Goal: Task Accomplishment & Management: Manage account settings

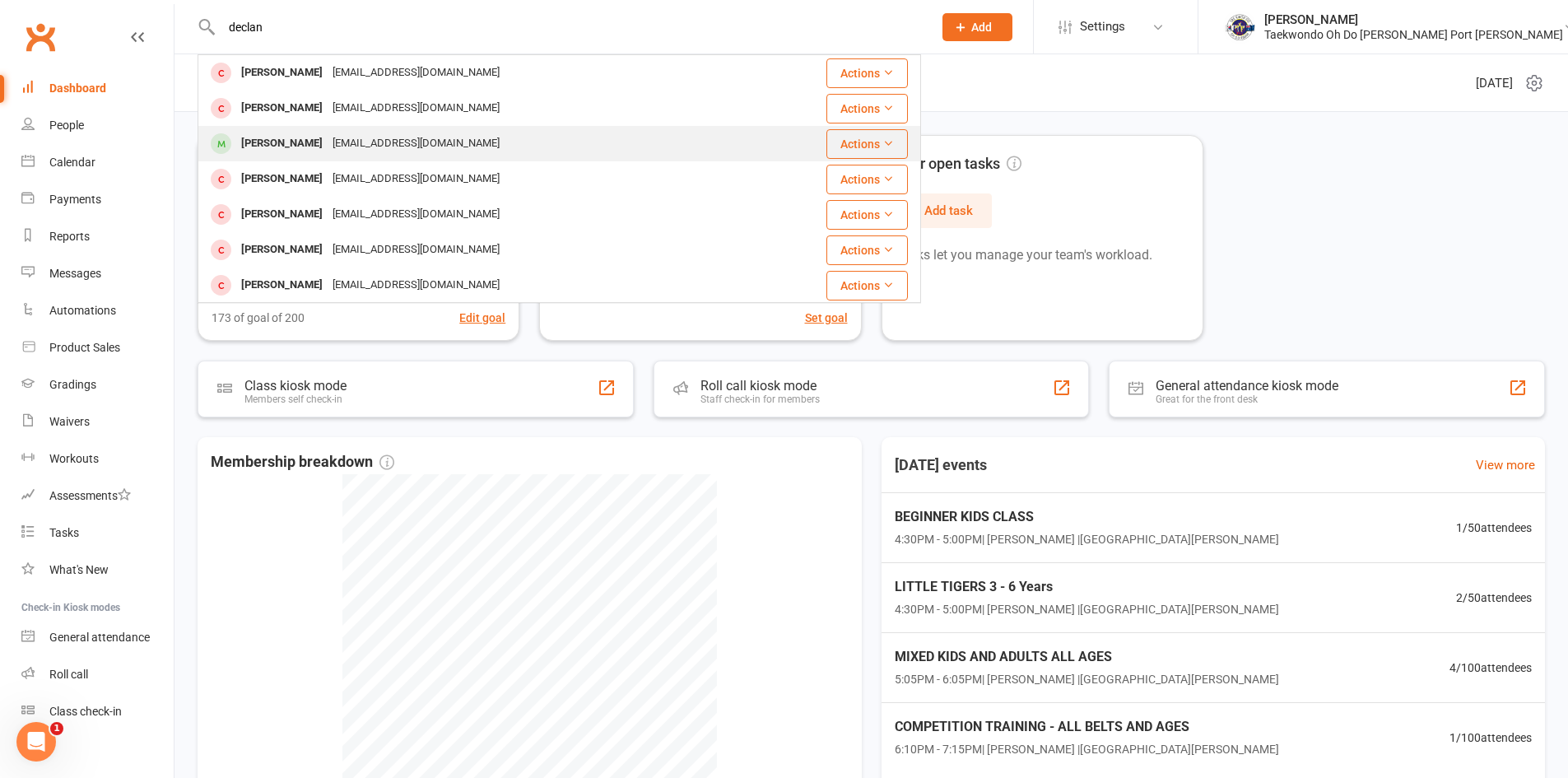
type input "declan"
click at [299, 141] on div "[PERSON_NAME]" at bounding box center [281, 144] width 91 height 23
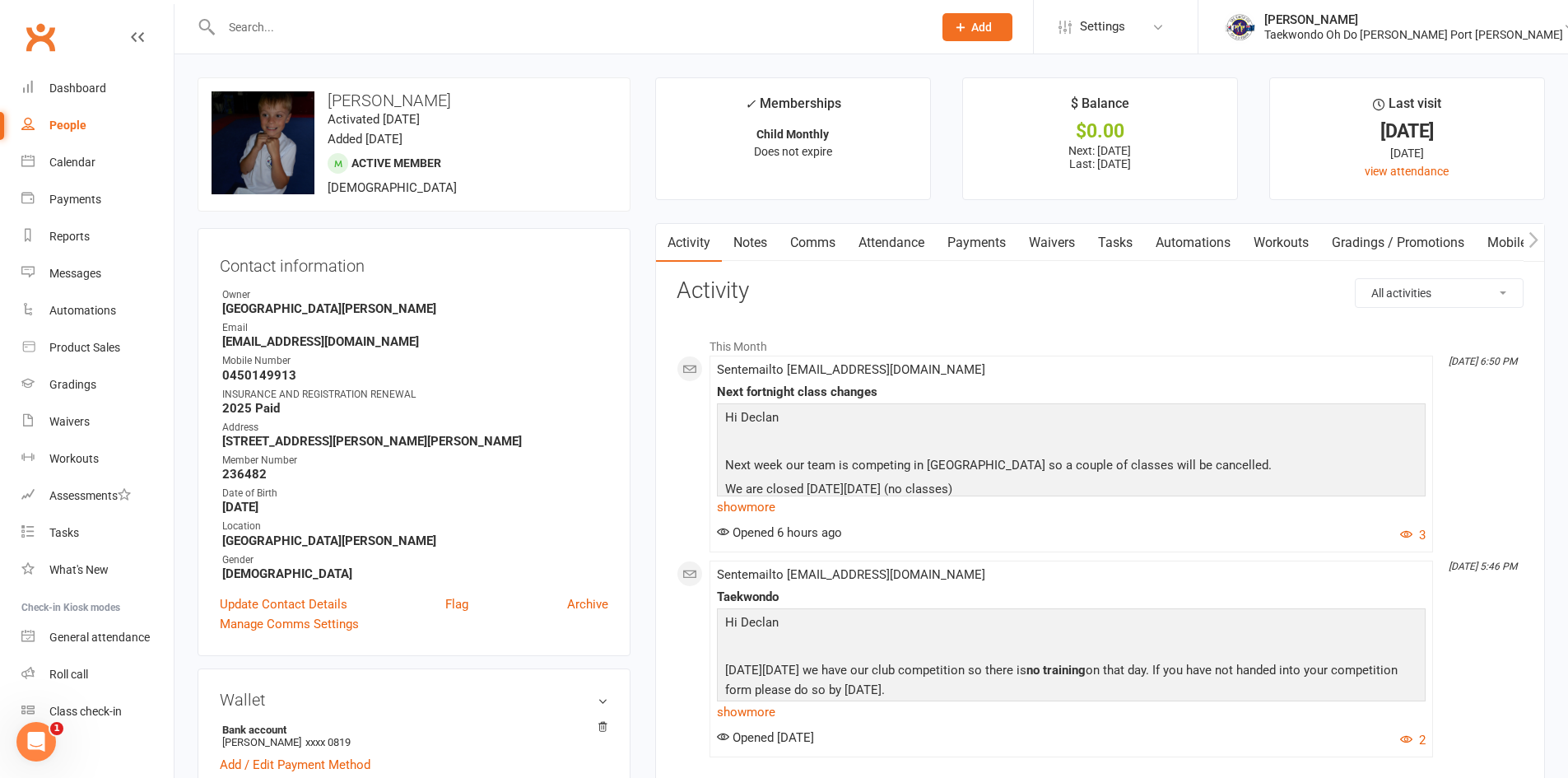
click at [975, 242] on link "Payments" at bounding box center [976, 243] width 81 height 38
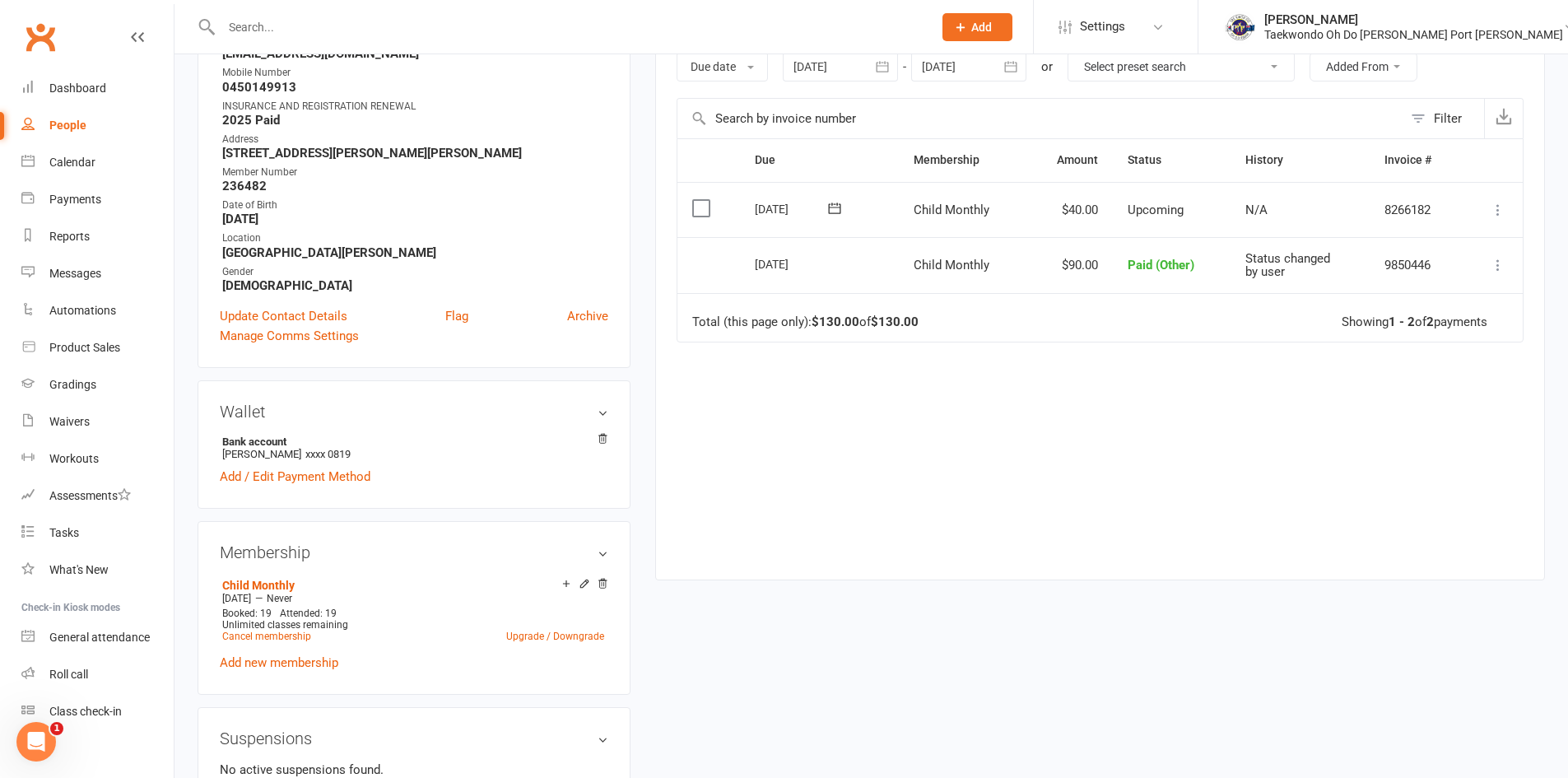
scroll to position [329, 0]
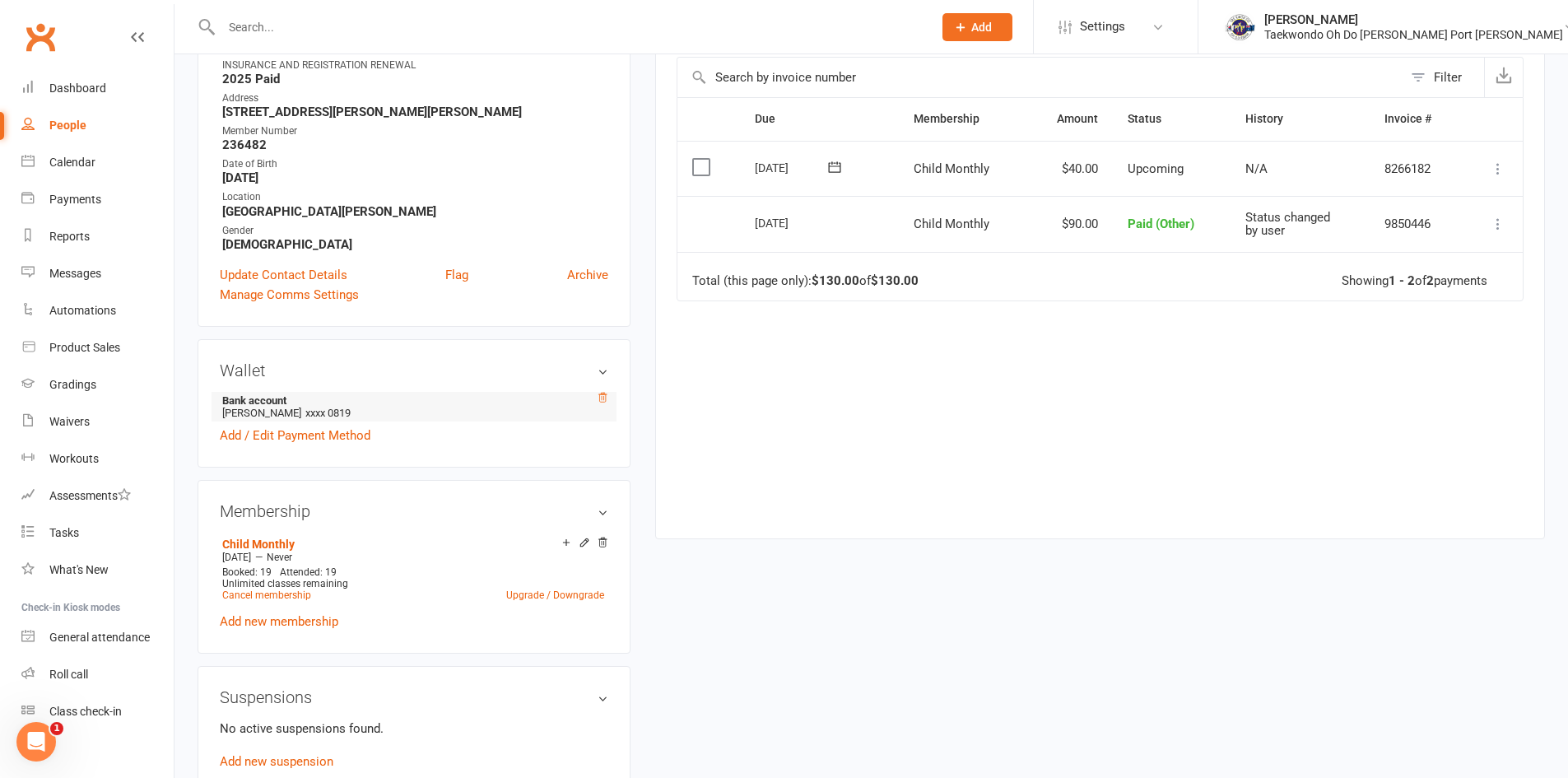
click at [600, 394] on icon at bounding box center [603, 398] width 12 height 12
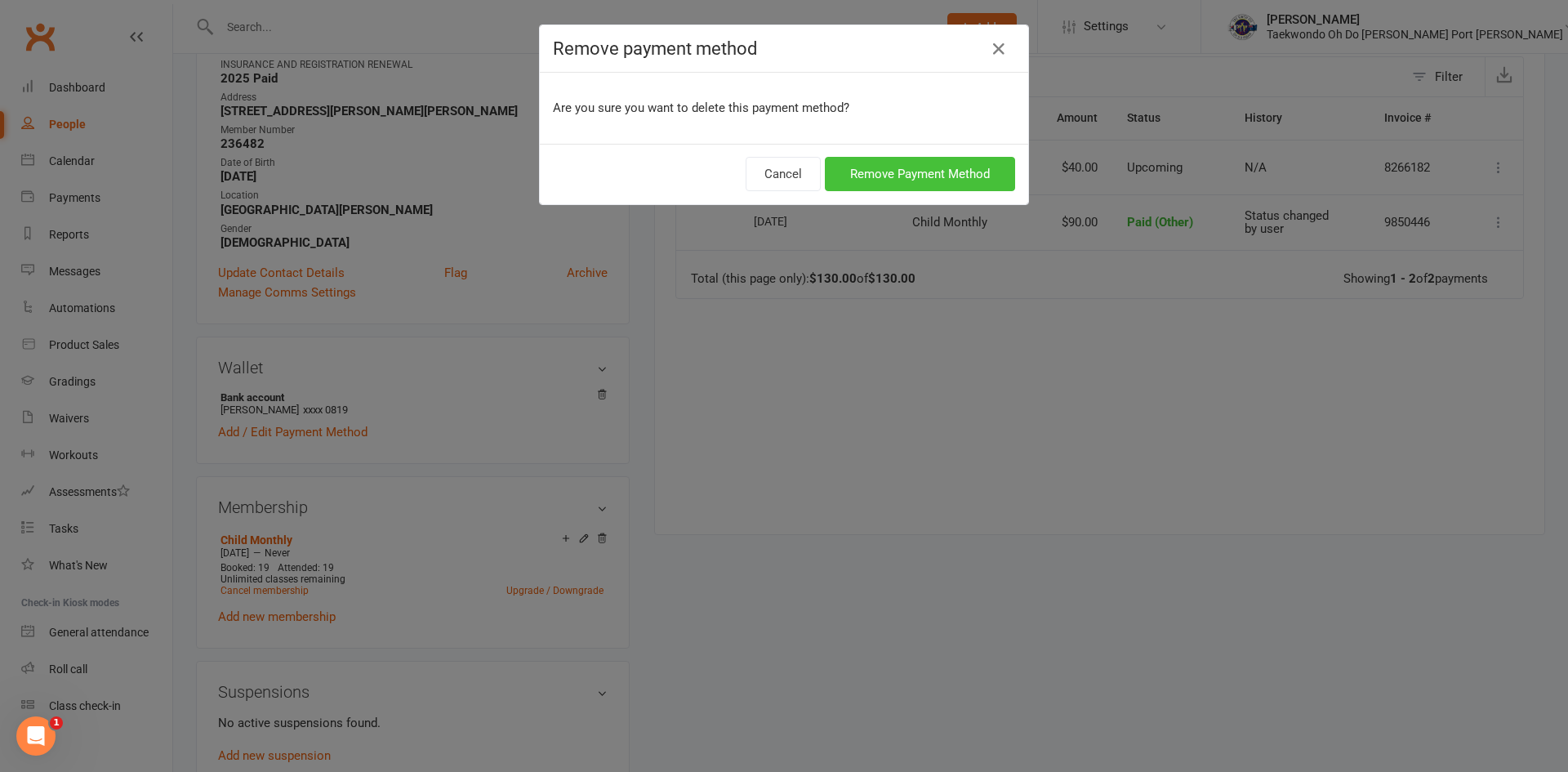
click at [912, 171] on button "Remove Payment Method" at bounding box center [920, 173] width 191 height 34
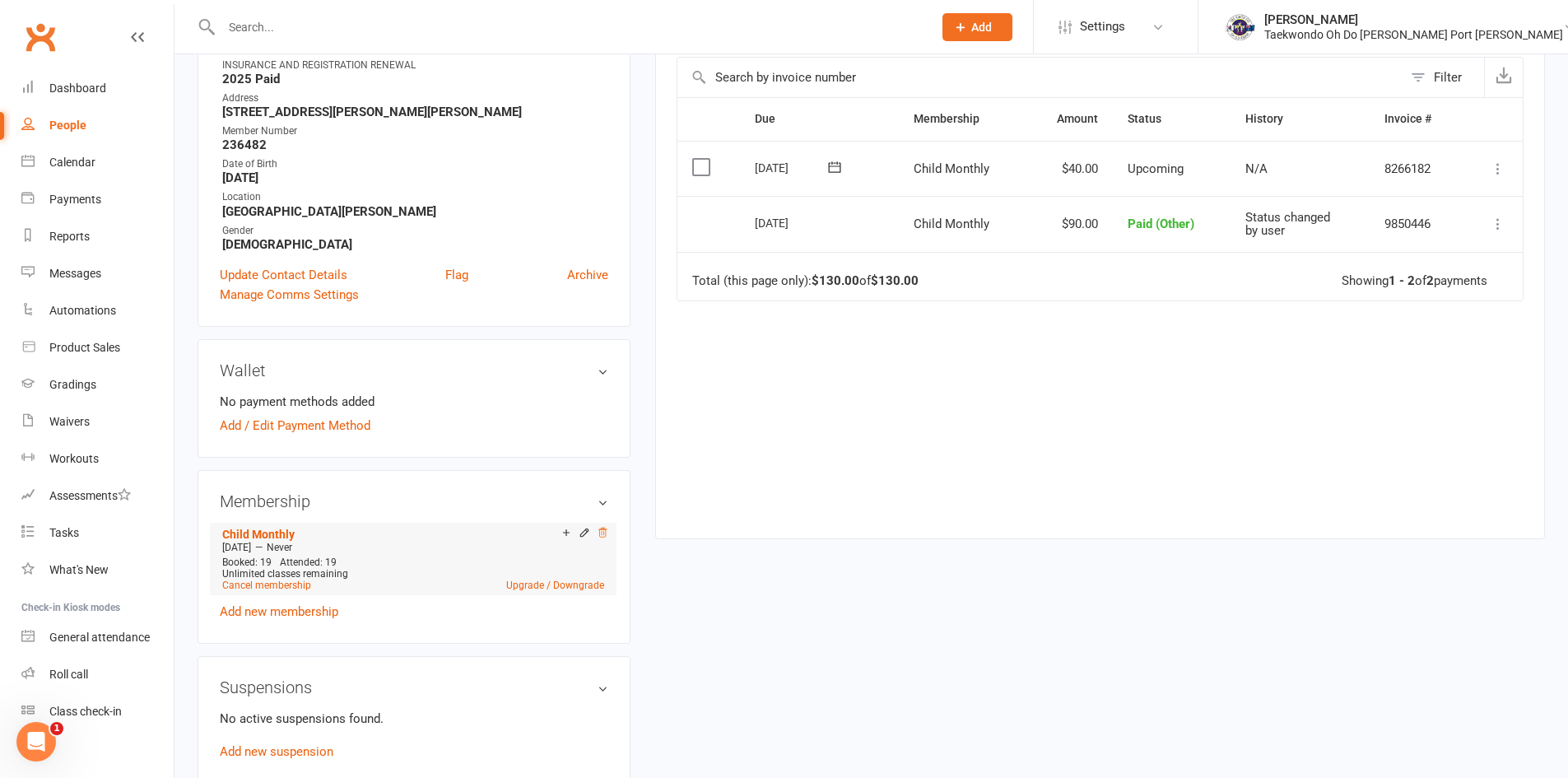
click at [601, 528] on icon at bounding box center [603, 532] width 8 height 9
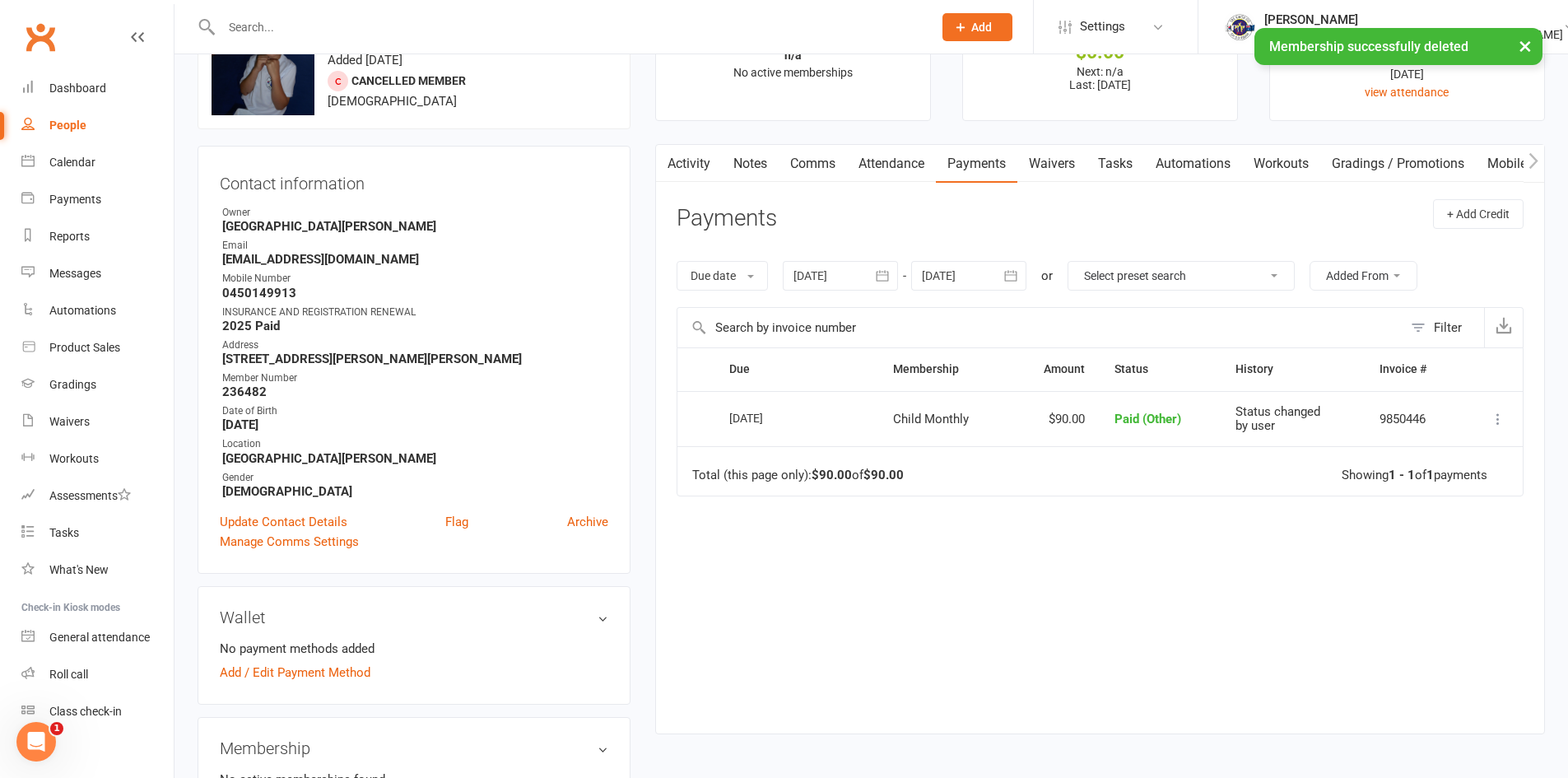
scroll to position [0, 0]
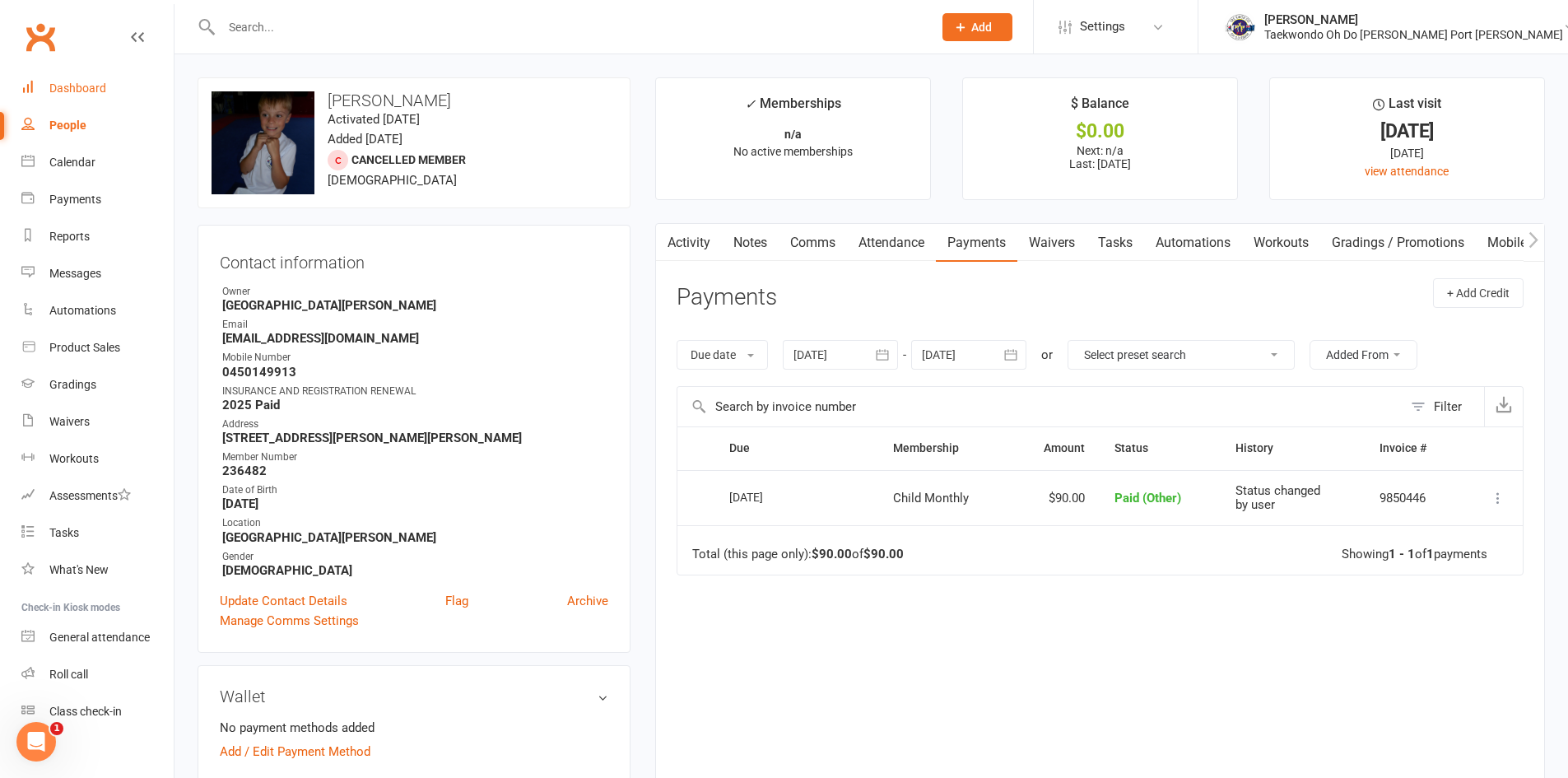
click at [76, 80] on link "Dashboard" at bounding box center [97, 88] width 152 height 37
